Goal: Task Accomplishment & Management: Manage account settings

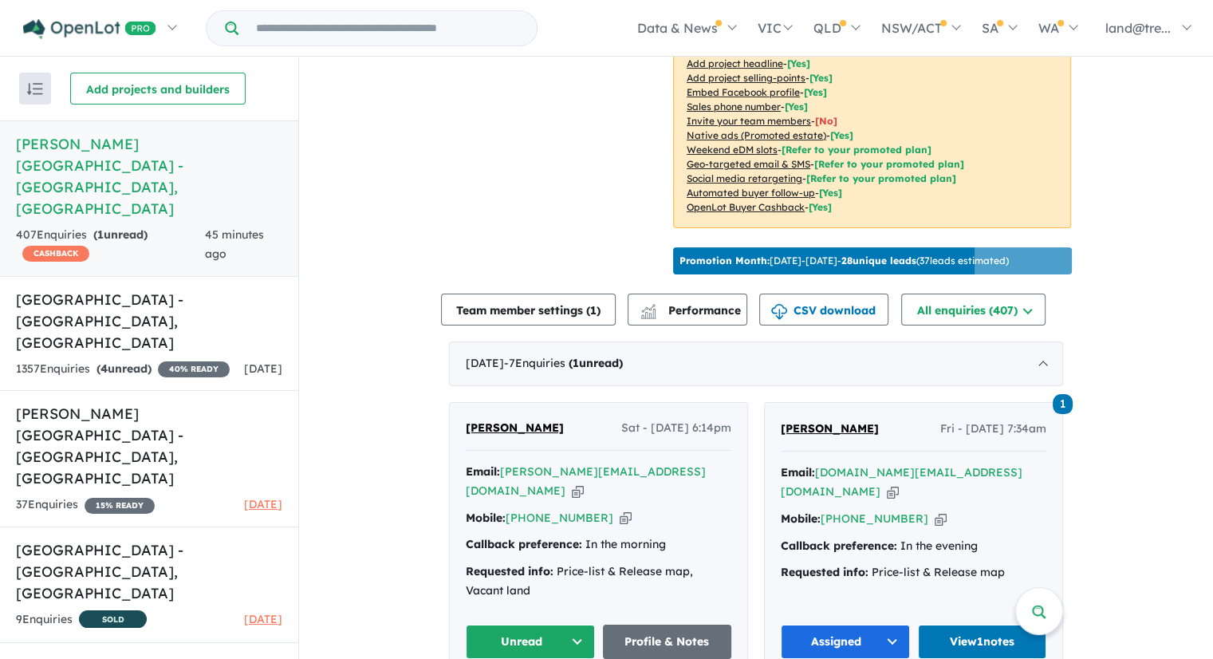
scroll to position [386, 0]
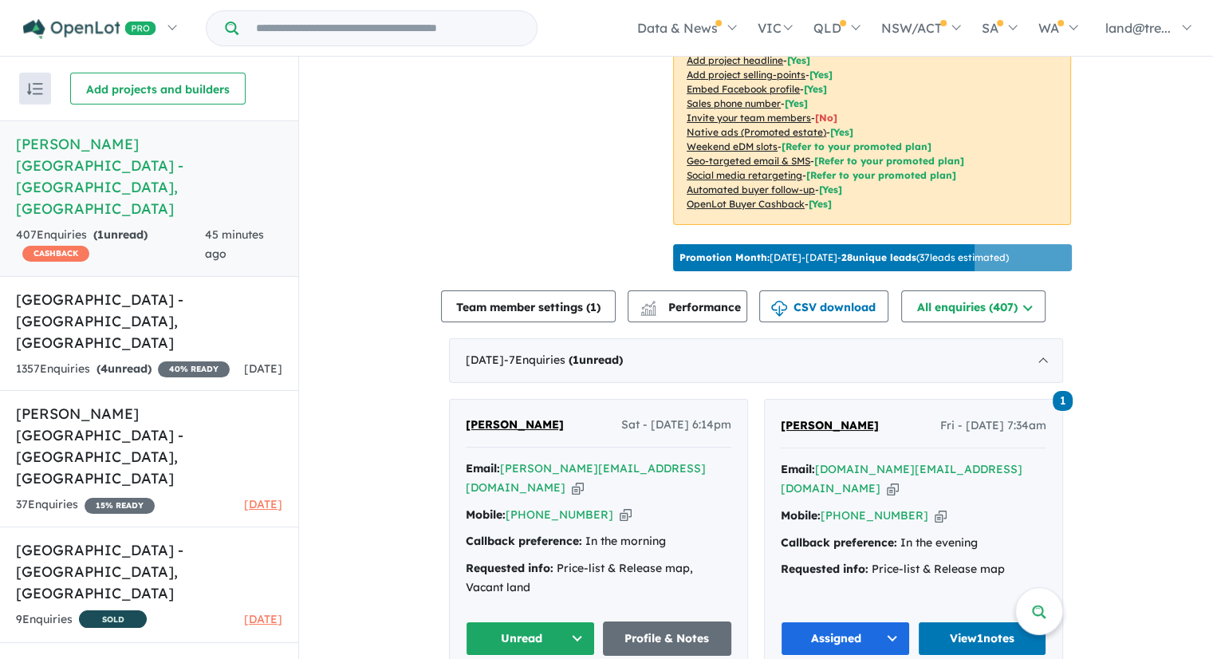
click at [553, 621] on button "Unread" at bounding box center [530, 638] width 129 height 34
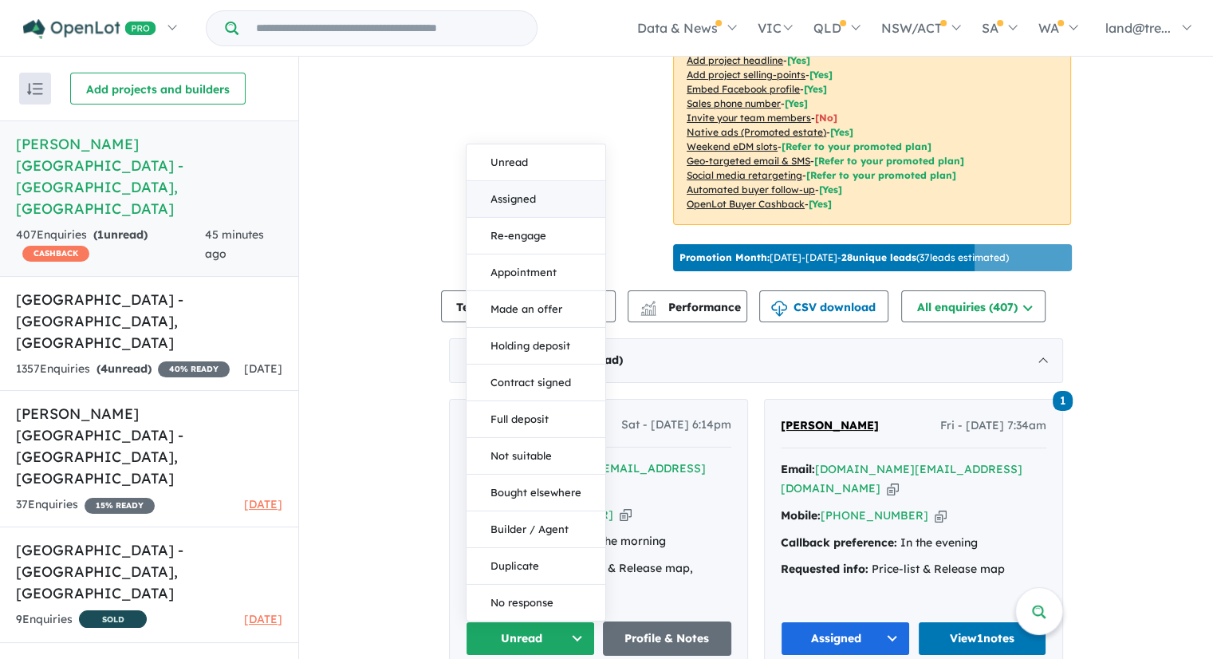
click at [541, 181] on button "Assigned" at bounding box center [536, 199] width 139 height 37
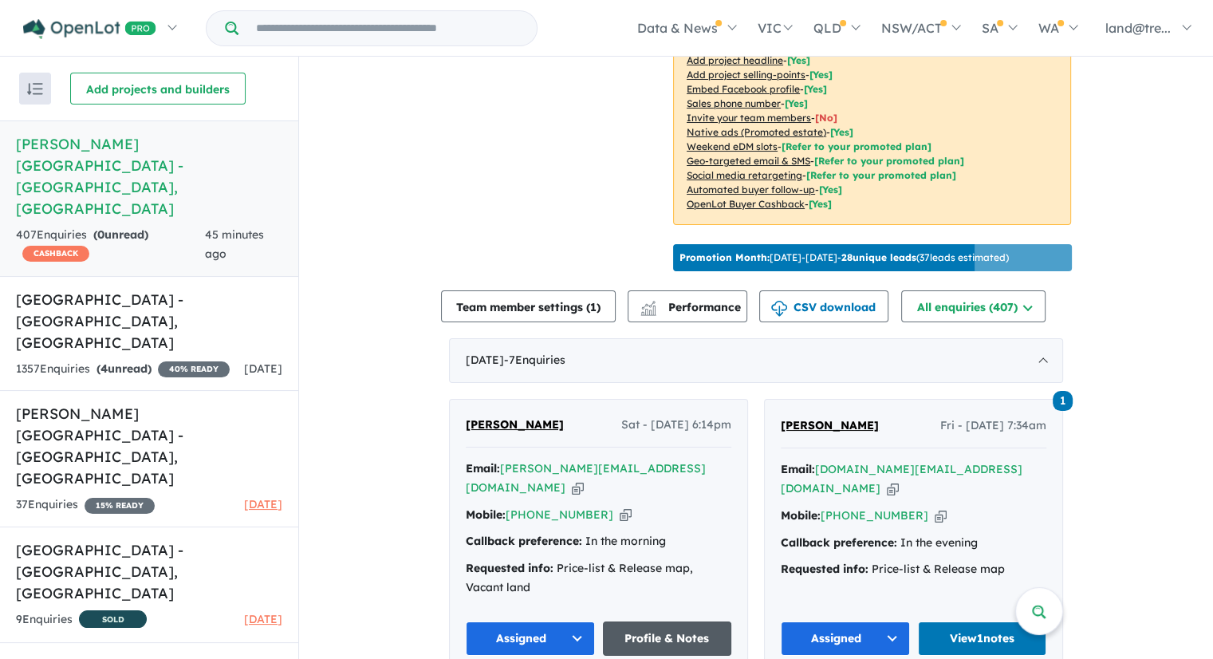
click at [654, 621] on link "Profile & Notes" at bounding box center [667, 638] width 129 height 34
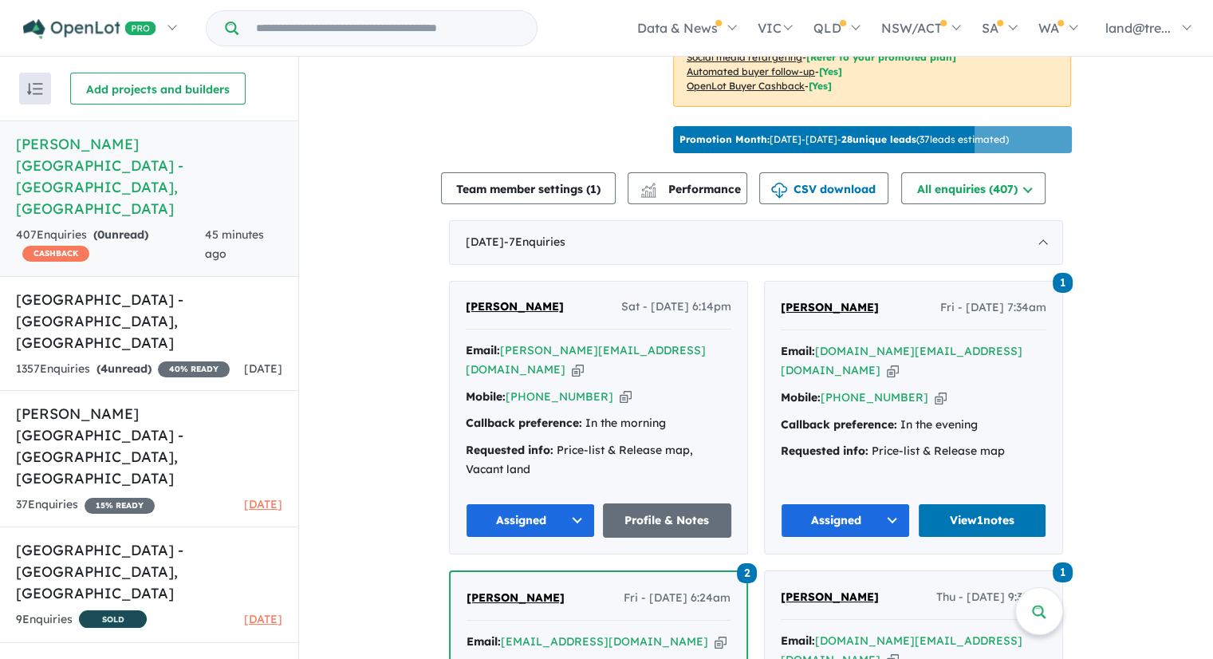
scroll to position [705, 0]
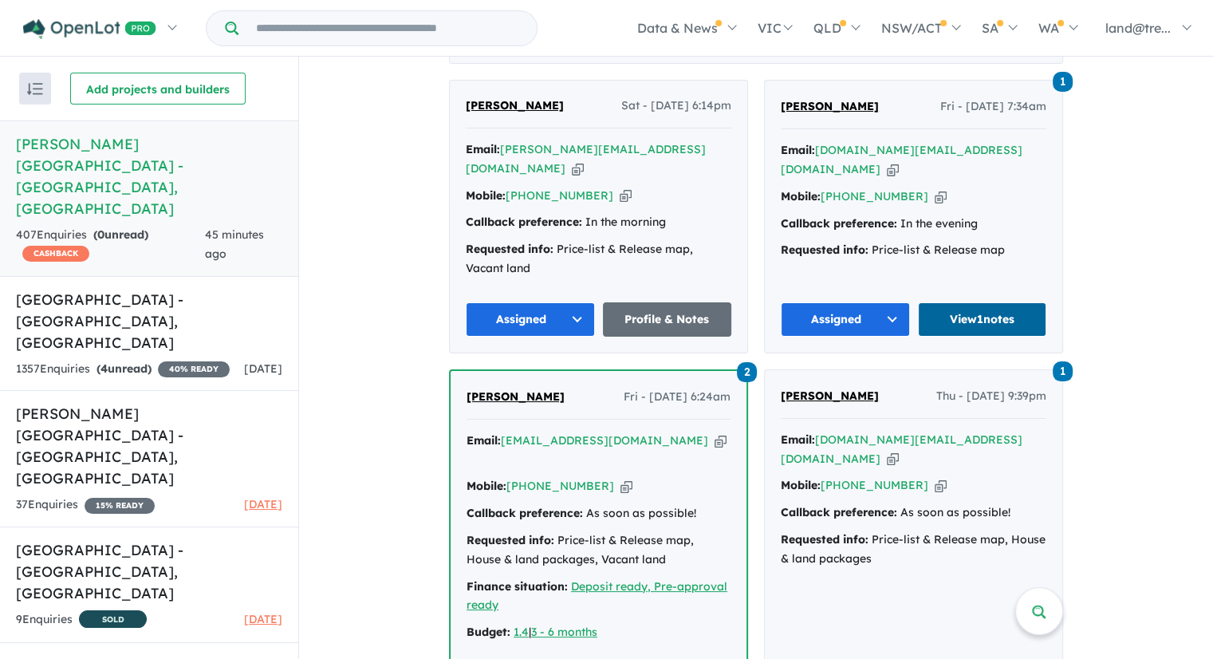
click at [994, 302] on link "View 1 notes" at bounding box center [982, 319] width 129 height 34
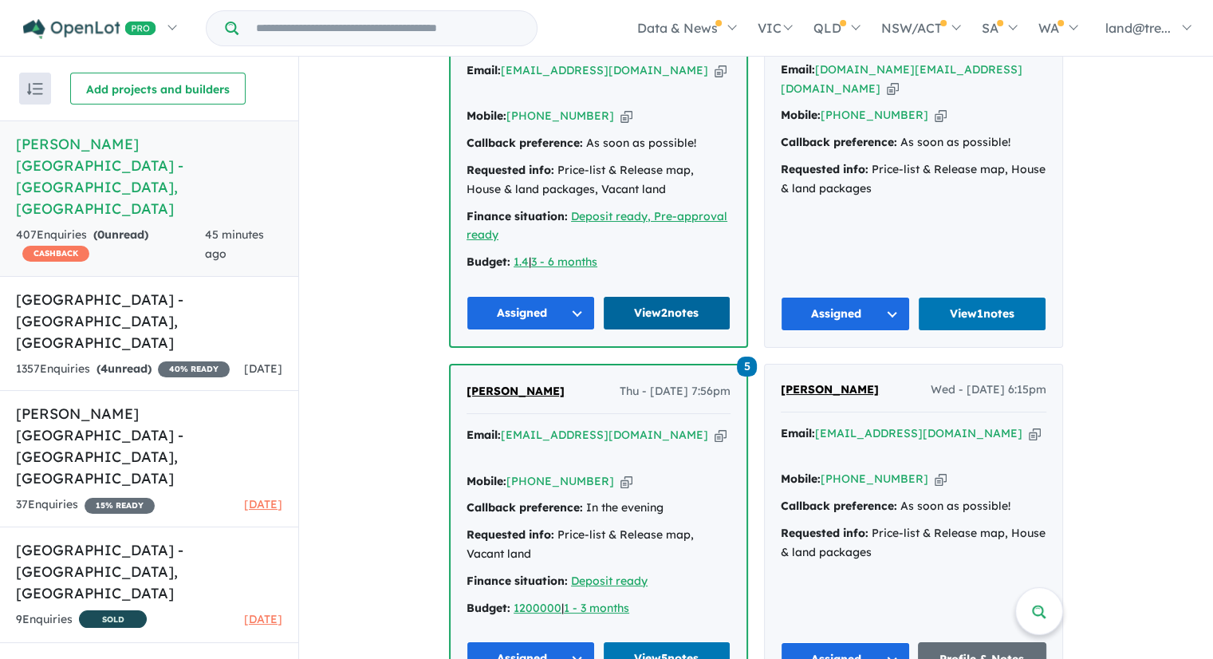
scroll to position [1183, 0]
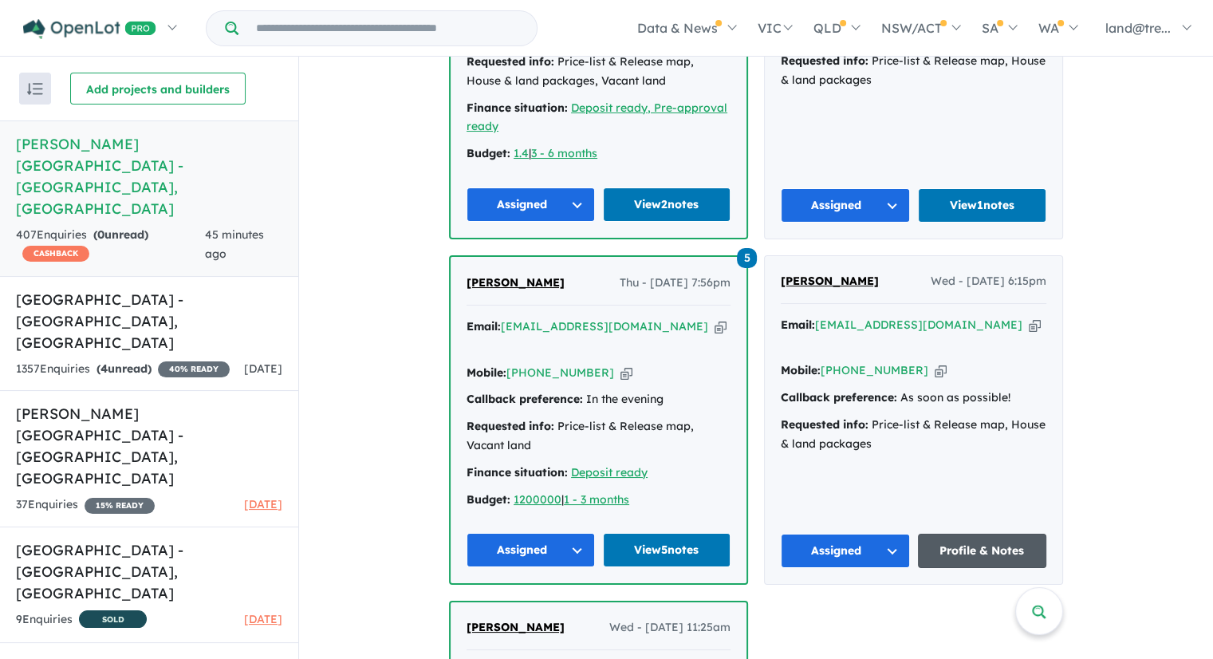
click at [982, 534] on link "Profile & Notes" at bounding box center [982, 551] width 129 height 34
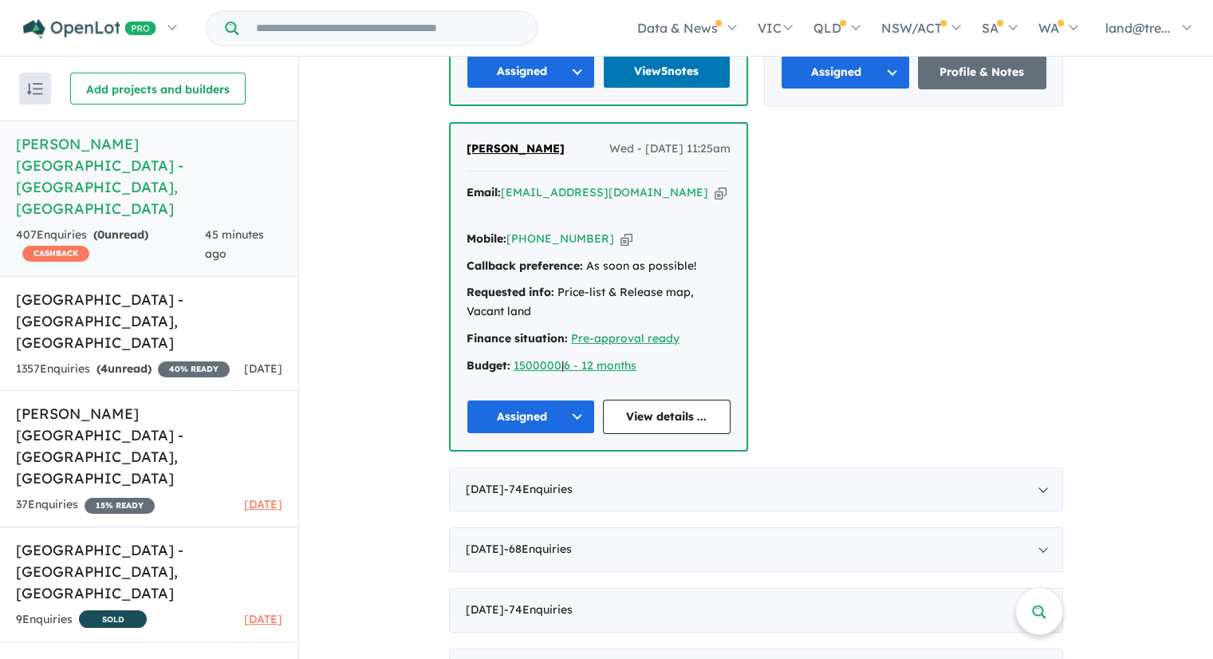
scroll to position [1263, 0]
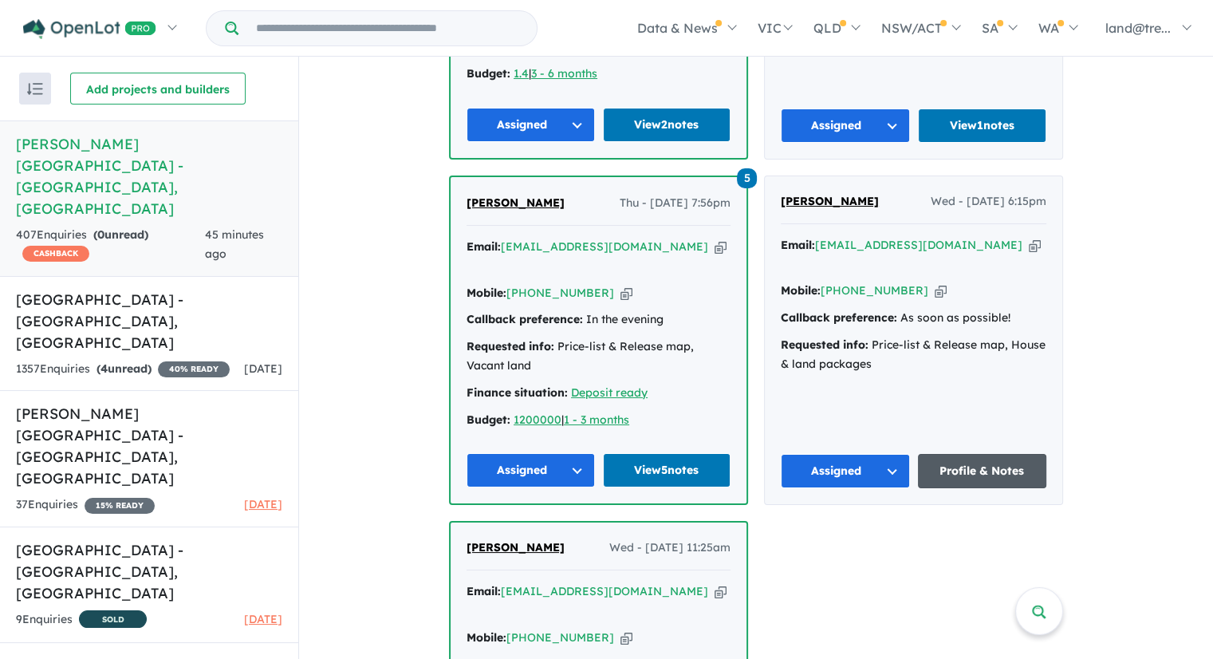
click at [967, 454] on link "Profile & Notes" at bounding box center [982, 471] width 129 height 34
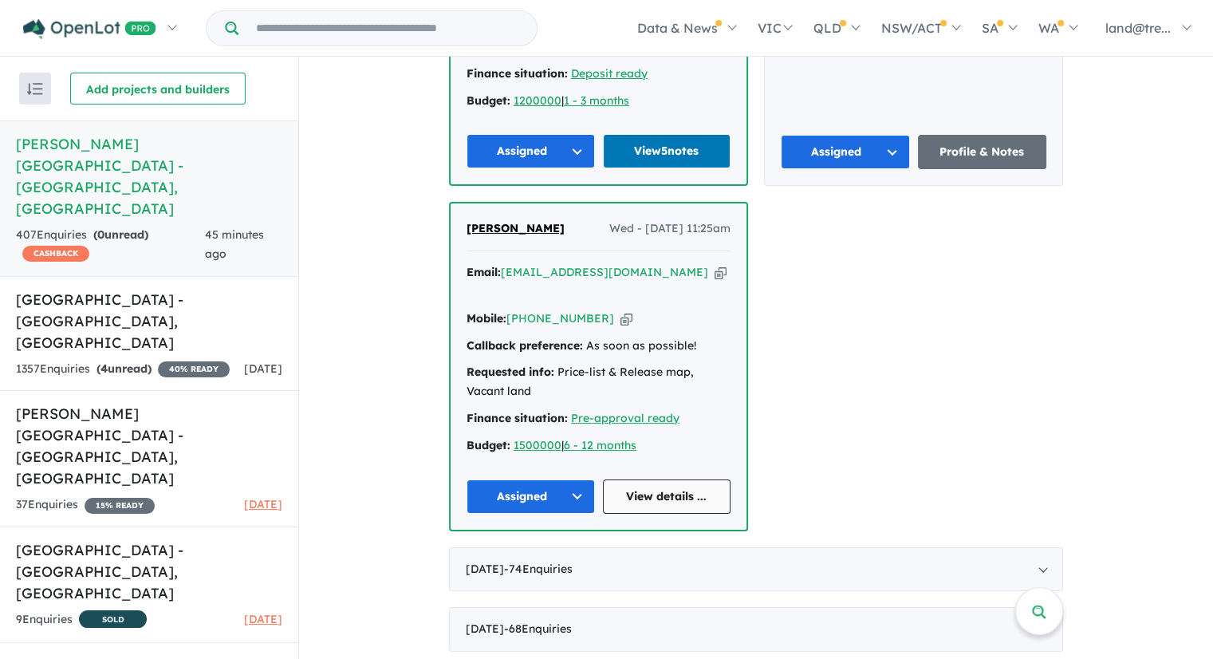
click at [673, 479] on link "View details ..." at bounding box center [667, 496] width 128 height 34
click at [656, 479] on link "View details ..." at bounding box center [667, 496] width 128 height 34
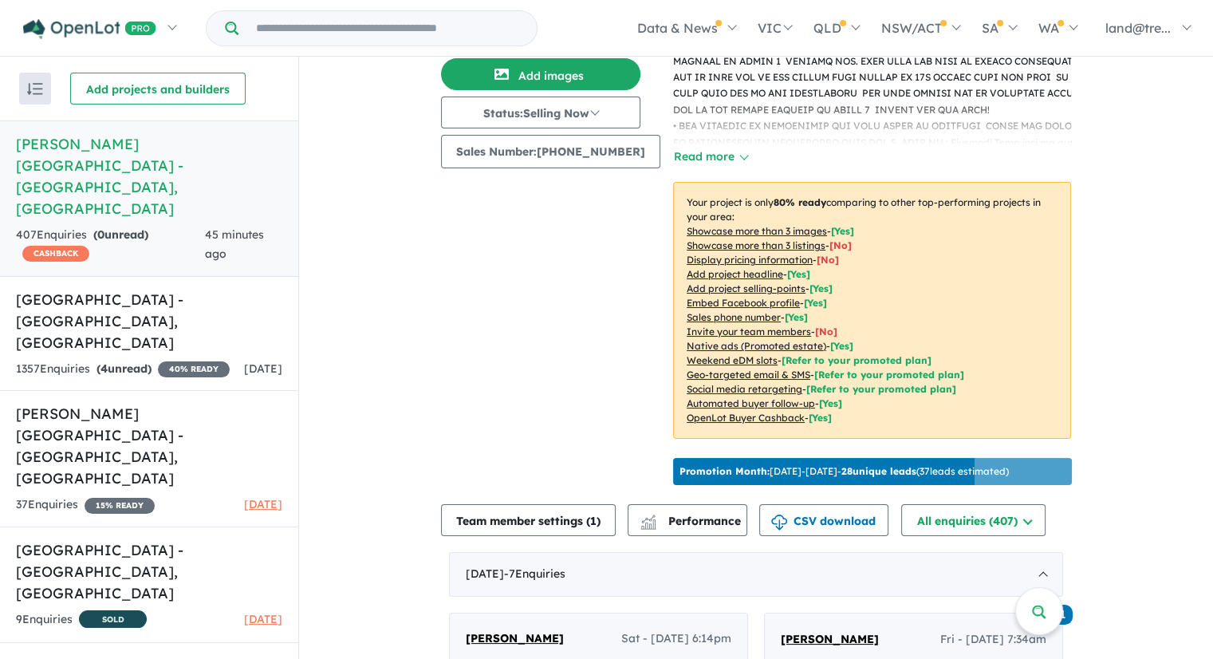
scroll to position [0, 0]
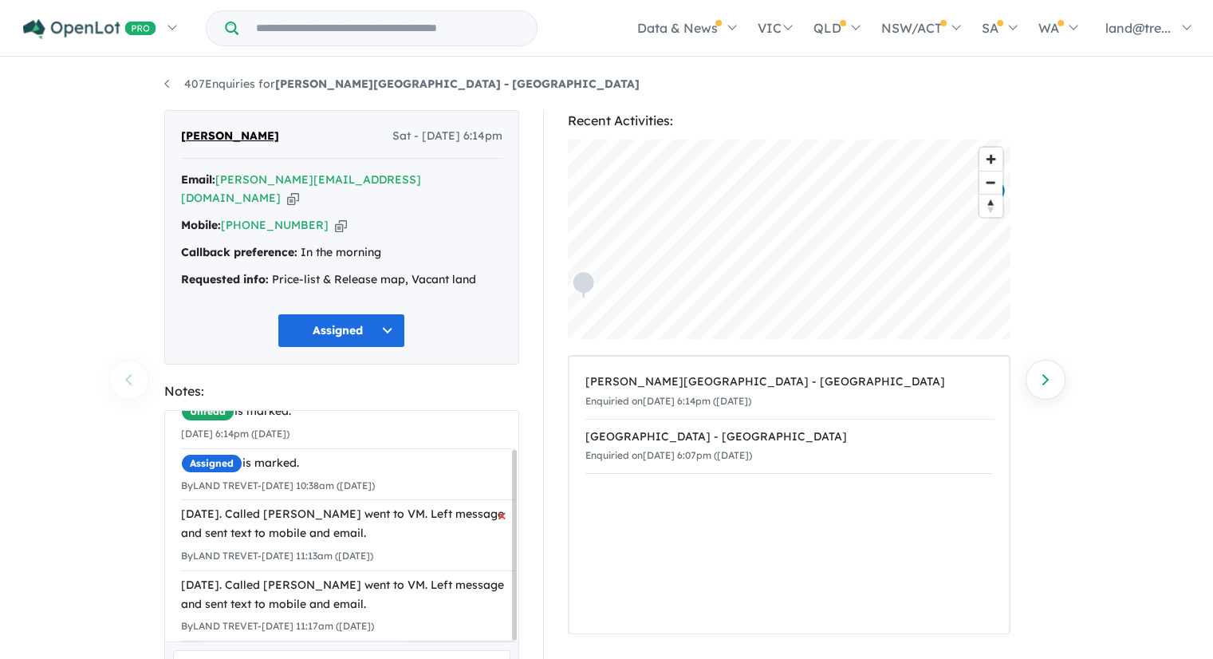
scroll to position [45, 0]
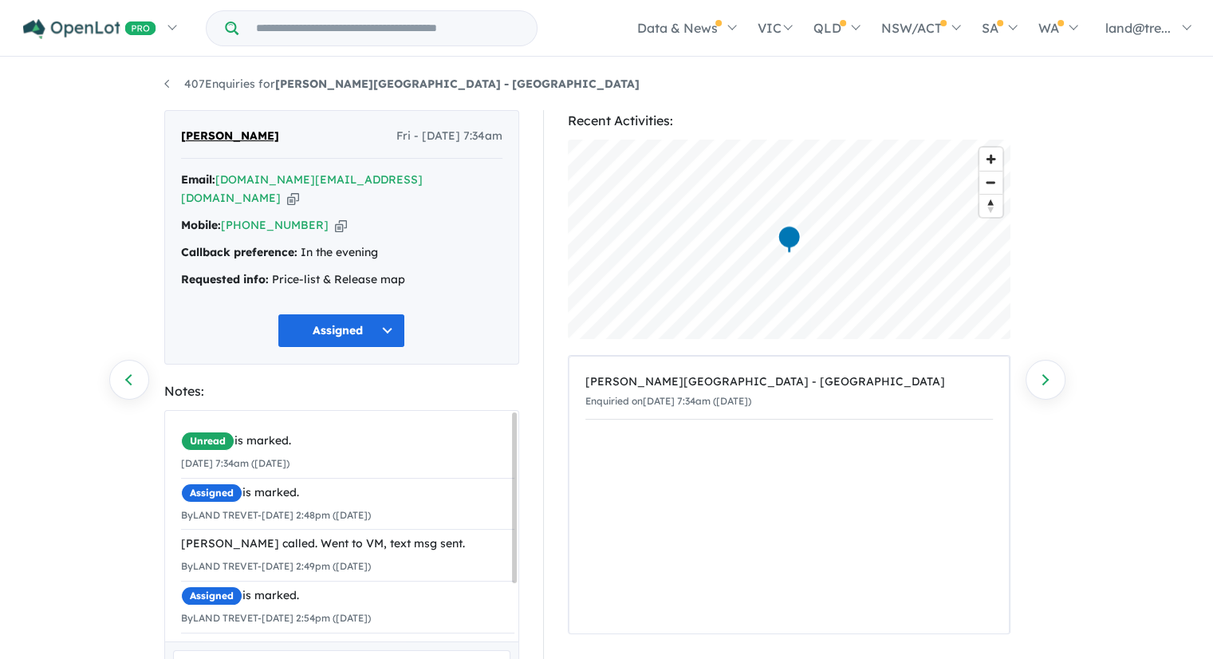
scroll to position [108, 0]
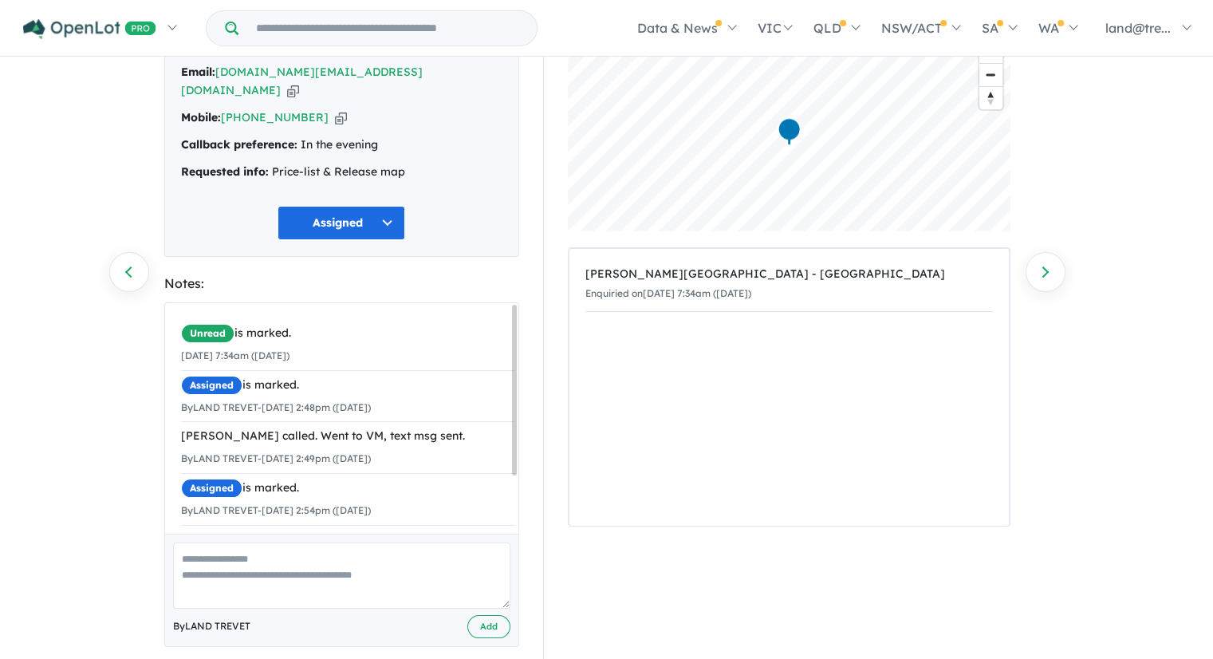
click at [353, 555] on textarea at bounding box center [341, 575] width 337 height 66
paste textarea "**********"
click at [212, 542] on textarea "**********" at bounding box center [341, 575] width 337 height 66
drag, startPoint x: 421, startPoint y: 538, endPoint x: 434, endPoint y: 552, distance: 18.6
click at [434, 552] on textarea "**********" at bounding box center [341, 575] width 337 height 66
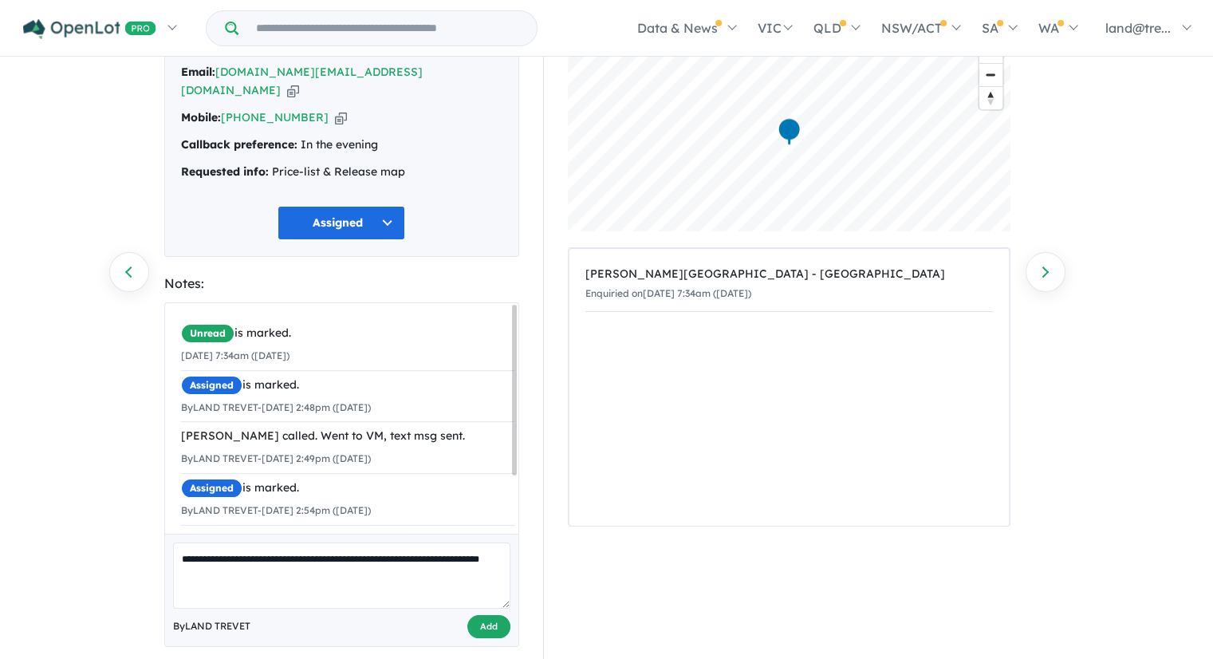
type textarea "**********"
click at [491, 615] on button "Add" at bounding box center [488, 626] width 43 height 23
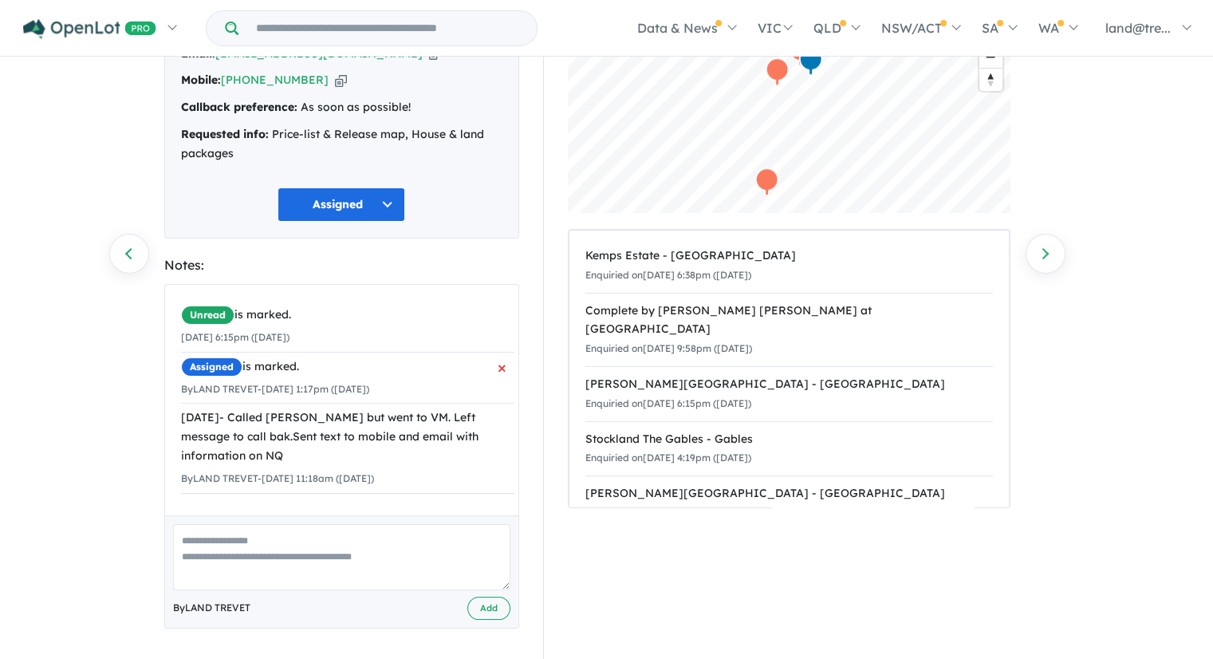
scroll to position [127, 0]
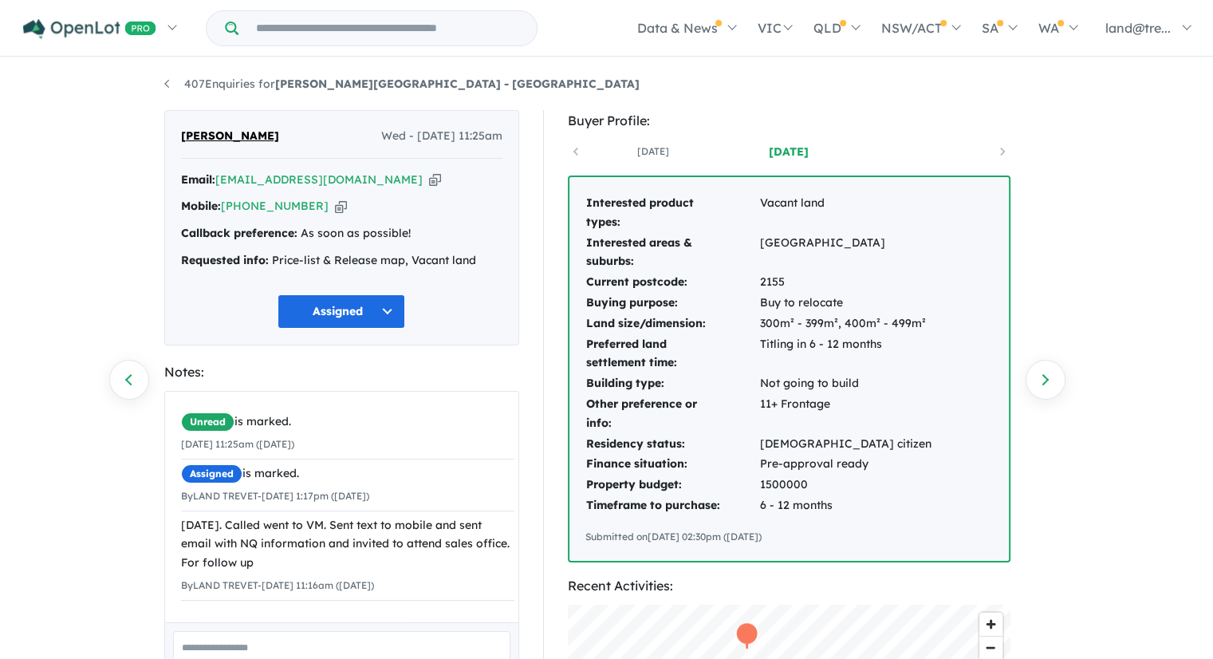
scroll to position [80, 0]
